Goal: Transaction & Acquisition: Purchase product/service

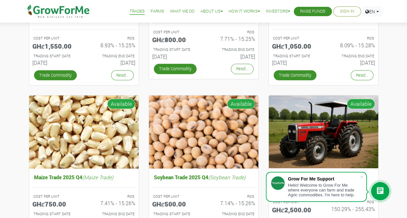
scroll to position [97, 0]
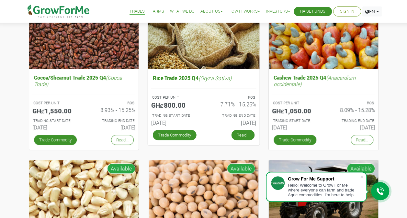
click at [235, 135] on link "Read..." at bounding box center [242, 135] width 23 height 10
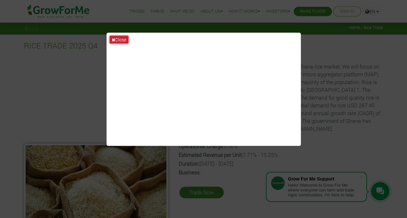
click at [118, 40] on button "Close" at bounding box center [119, 39] width 18 height 7
